Goal: Navigation & Orientation: Find specific page/section

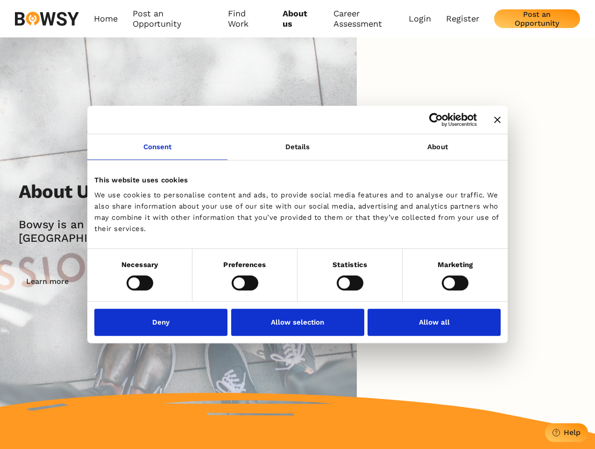
click at [494, 120] on icon "Close banner" at bounding box center [497, 119] width 7 height 7
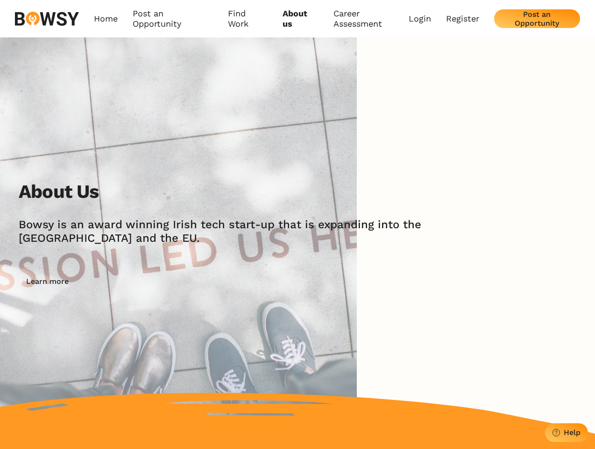
click at [157, 152] on link "Consent" at bounding box center [157, 147] width 140 height 26
click at [298, 152] on img at bounding box center [178, 235] width 357 height 396
click at [438, 152] on div "About Us [PERSON_NAME] is an award winning Irish tech start-up that is expandin…" at bounding box center [297, 235] width 595 height 396
click at [140, 282] on div "About Us [PERSON_NAME] is an award winning Irish tech start-up that is expandin…" at bounding box center [307, 235] width 577 height 110
click at [245, 282] on div "About Us [PERSON_NAME] is an award winning Irish tech start-up that is expandin…" at bounding box center [307, 235] width 577 height 110
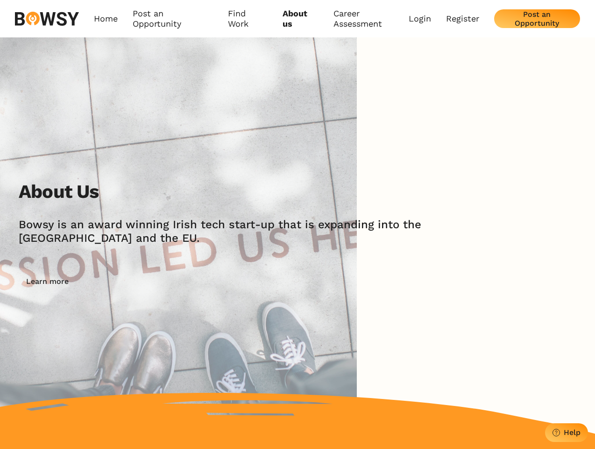
click at [350, 282] on div "About Us [PERSON_NAME] is an award winning Irish tech start-up that is expandin…" at bounding box center [307, 235] width 577 height 110
click at [455, 282] on div "About Us [PERSON_NAME] is an award winning Irish tech start-up that is expandin…" at bounding box center [307, 235] width 577 height 110
click at [164, 322] on img at bounding box center [178, 235] width 357 height 396
click at [298, 322] on img at bounding box center [178, 235] width 357 height 396
